Goal: Check status

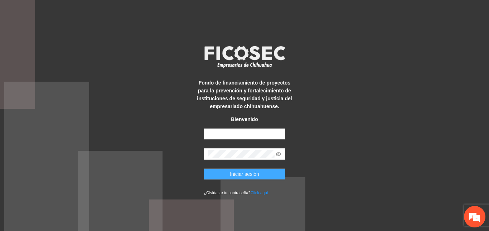
type input "**********"
click at [240, 173] on span "Iniciar sesión" at bounding box center [244, 174] width 29 height 8
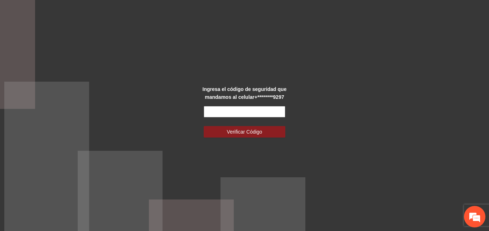
click at [224, 113] on input "text" at bounding box center [245, 111] width 82 height 11
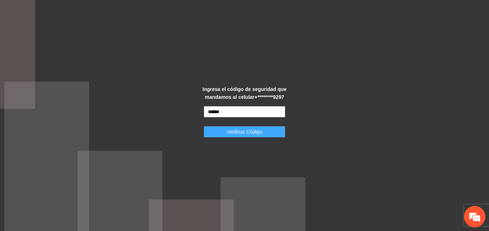
type input "******"
click at [225, 129] on button "Verificar Código" at bounding box center [245, 131] width 82 height 11
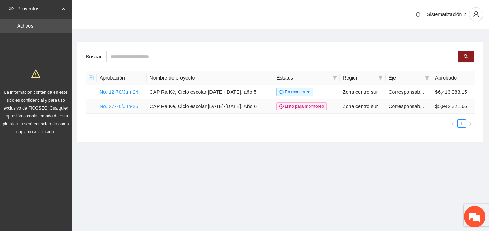
click at [131, 107] on link "No. 27-76/Jun-25" at bounding box center [119, 106] width 39 height 6
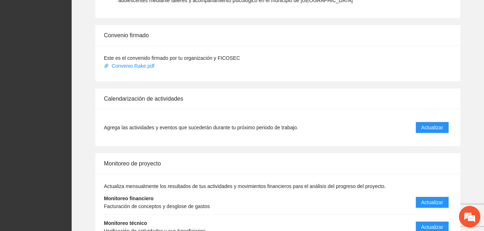
scroll to position [716, 0]
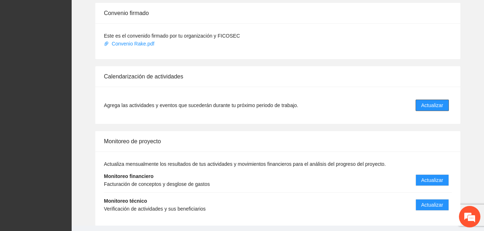
click at [430, 101] on span "Actualizar" at bounding box center [432, 105] width 22 height 8
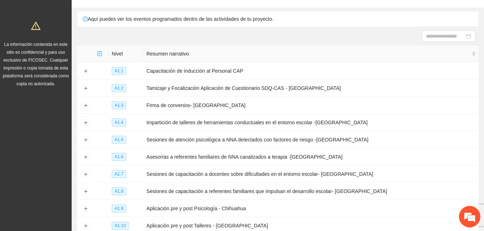
scroll to position [105, 0]
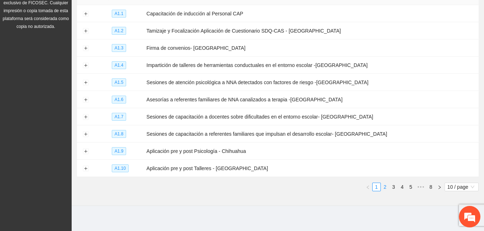
click at [386, 185] on link "2" at bounding box center [385, 187] width 8 height 8
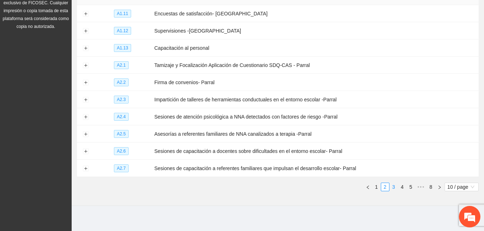
click at [393, 184] on link "3" at bounding box center [394, 187] width 8 height 8
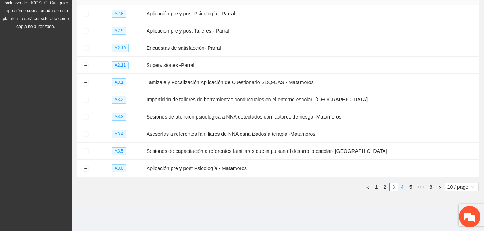
click at [401, 184] on link "4" at bounding box center [402, 187] width 8 height 8
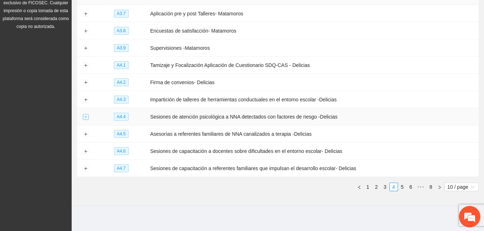
click at [88, 117] on button "Expand row" at bounding box center [86, 117] width 6 height 6
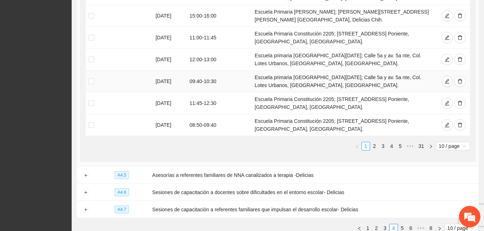
scroll to position [390, 0]
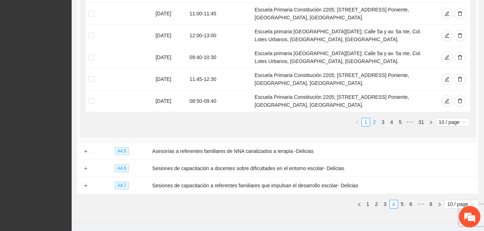
click at [375, 118] on link "2" at bounding box center [374, 122] width 8 height 8
click at [383, 118] on link "3" at bounding box center [383, 122] width 8 height 8
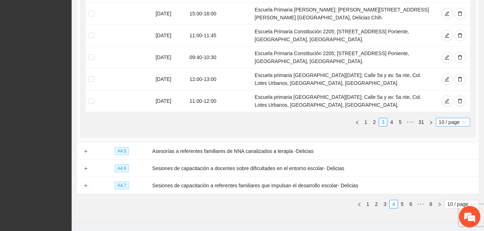
click at [447, 118] on span "10 / page" at bounding box center [453, 122] width 28 height 8
click at [449, 165] on div "100 / page" at bounding box center [453, 169] width 26 height 8
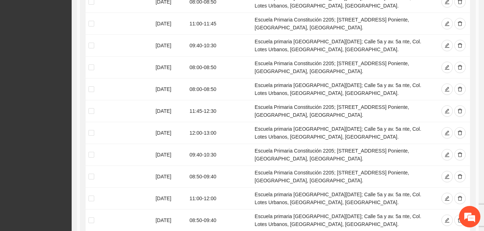
scroll to position [2108, 0]
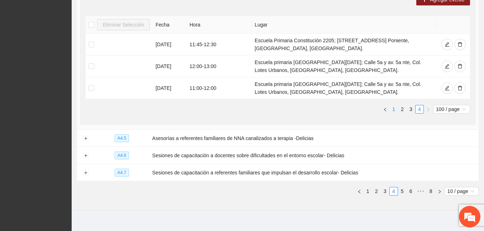
click at [394, 105] on link "1" at bounding box center [394, 109] width 8 height 8
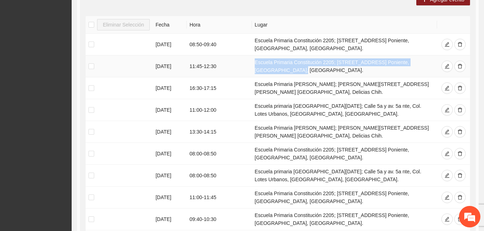
drag, startPoint x: 252, startPoint y: 58, endPoint x: 430, endPoint y: 56, distance: 177.6
click at [430, 56] on tr "[DATE] 11:45 - 12:30 [GEOGRAPHIC_DATA][STREET_ADDRESS] Poniente, [GEOGRAPHIC_DA…" at bounding box center [278, 67] width 384 height 22
copy tr "Escuela Primaria Constitución 2205; [STREET_ADDRESS] Poniente, [GEOGRAPHIC_DATA…"
click at [463, 39] on button "button" at bounding box center [459, 44] width 11 height 11
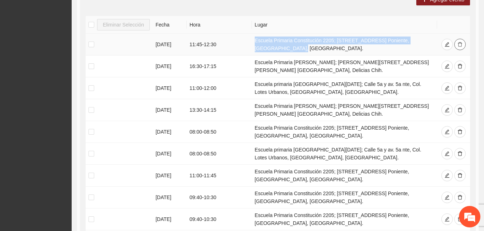
click at [458, 42] on icon "delete" at bounding box center [460, 44] width 4 height 5
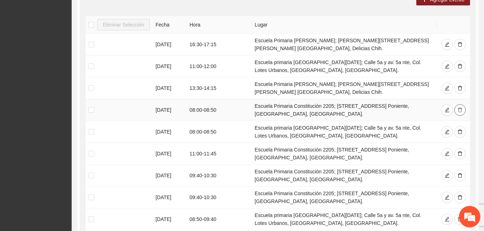
click at [456, 104] on button "button" at bounding box center [459, 109] width 11 height 11
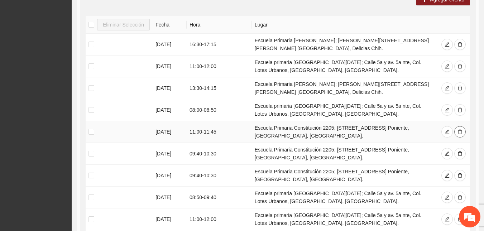
click at [462, 127] on button "button" at bounding box center [459, 131] width 11 height 11
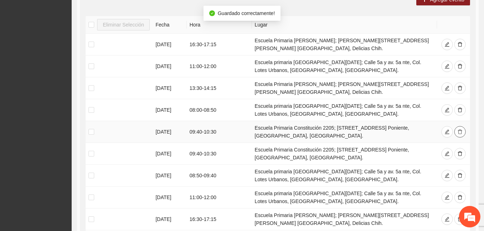
click at [462, 127] on button "button" at bounding box center [459, 131] width 11 height 11
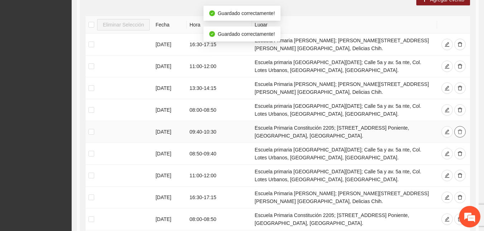
click at [462, 127] on button "button" at bounding box center [459, 131] width 11 height 11
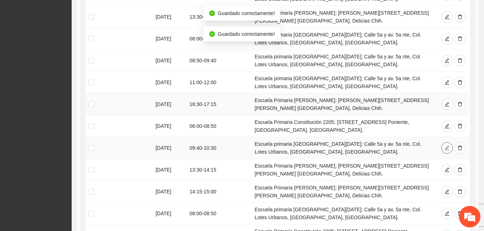
scroll to position [321, 0]
click at [462, 123] on icon "delete" at bounding box center [459, 125] width 5 height 5
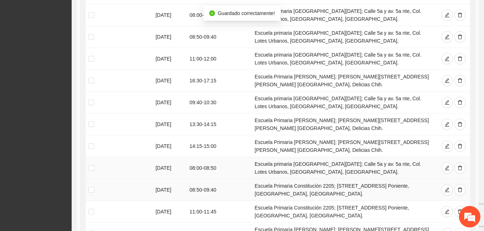
scroll to position [393, 0]
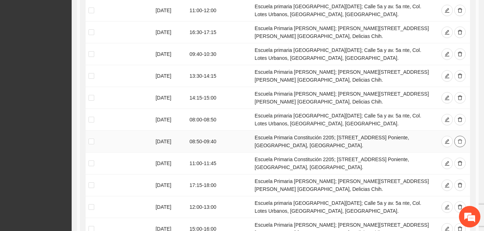
click at [457, 139] on icon "delete" at bounding box center [459, 141] width 5 height 5
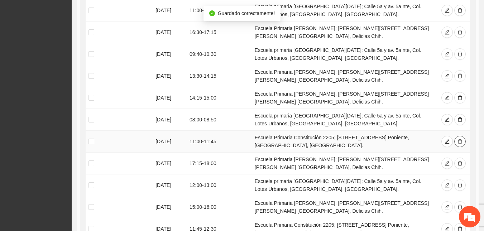
click at [457, 139] on icon "delete" at bounding box center [459, 141] width 5 height 5
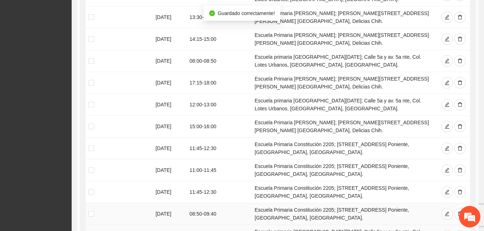
scroll to position [464, 0]
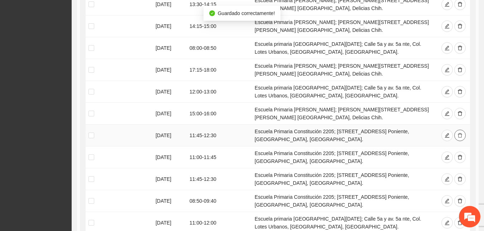
click at [459, 135] on button "button" at bounding box center [459, 135] width 11 height 11
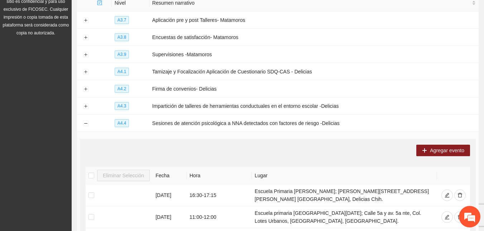
scroll to position [1, 0]
